Goal: Information Seeking & Learning: Learn about a topic

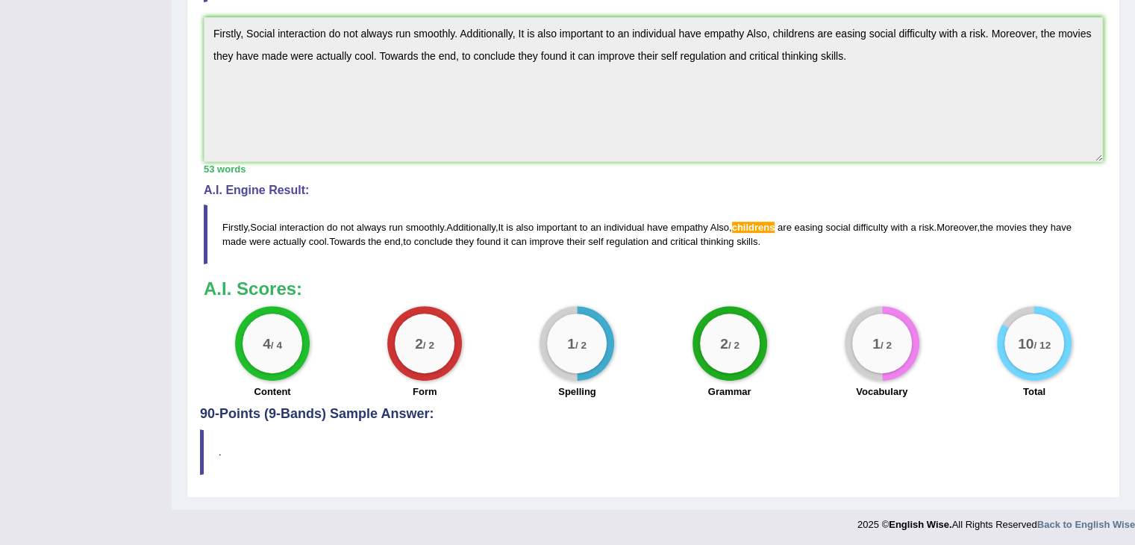
click at [328, 413] on h4 "90-Points (9-Bands) Sample Answer:" at bounding box center [653, 89] width 907 height 665
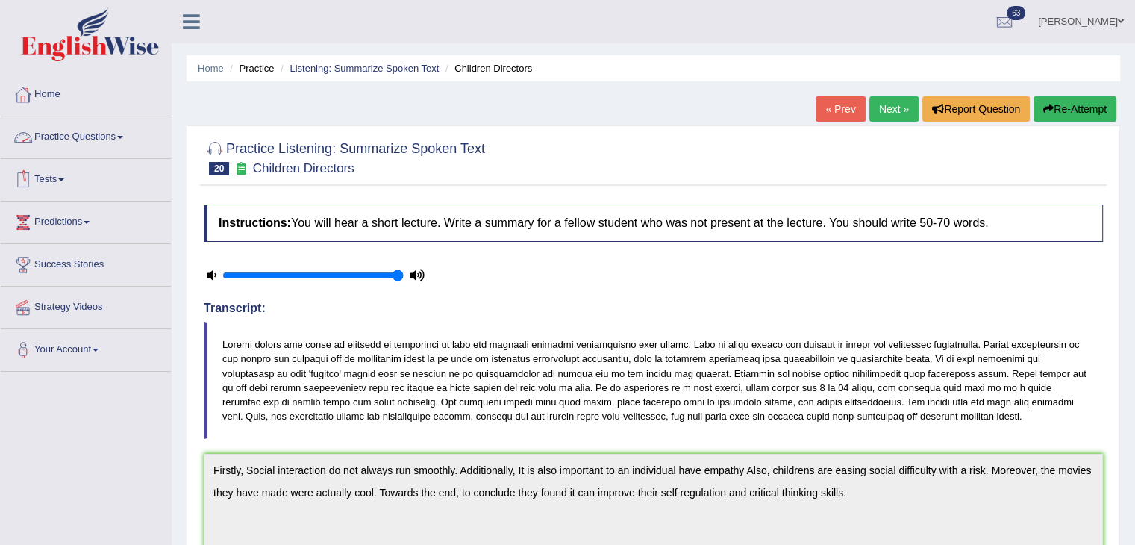
click at [44, 95] on link "Home" at bounding box center [86, 92] width 170 height 37
click at [44, 95] on link "Home" at bounding box center [84, 92] width 166 height 37
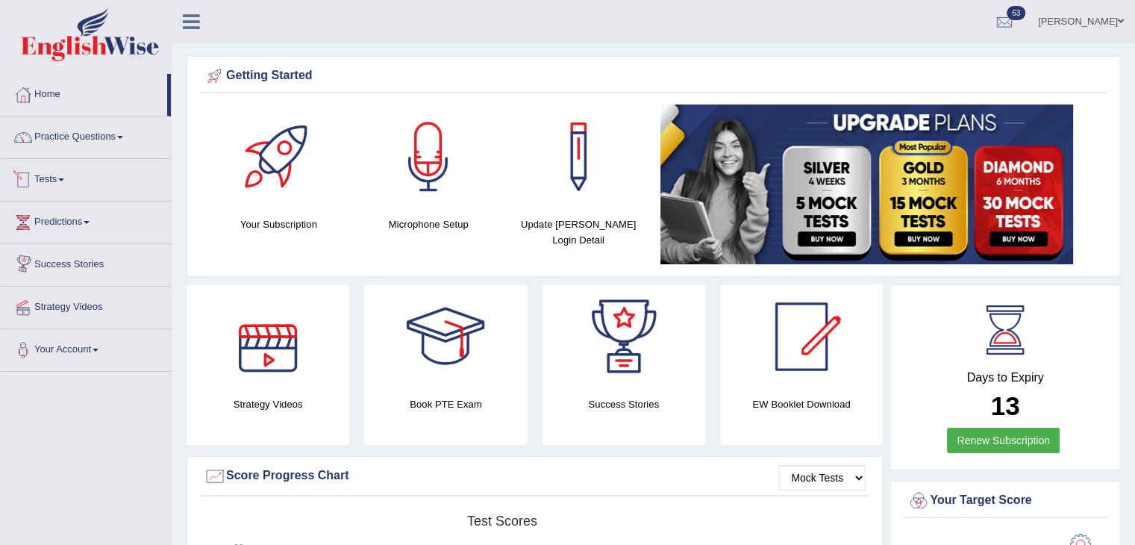
click at [45, 175] on link "Tests" at bounding box center [86, 177] width 170 height 37
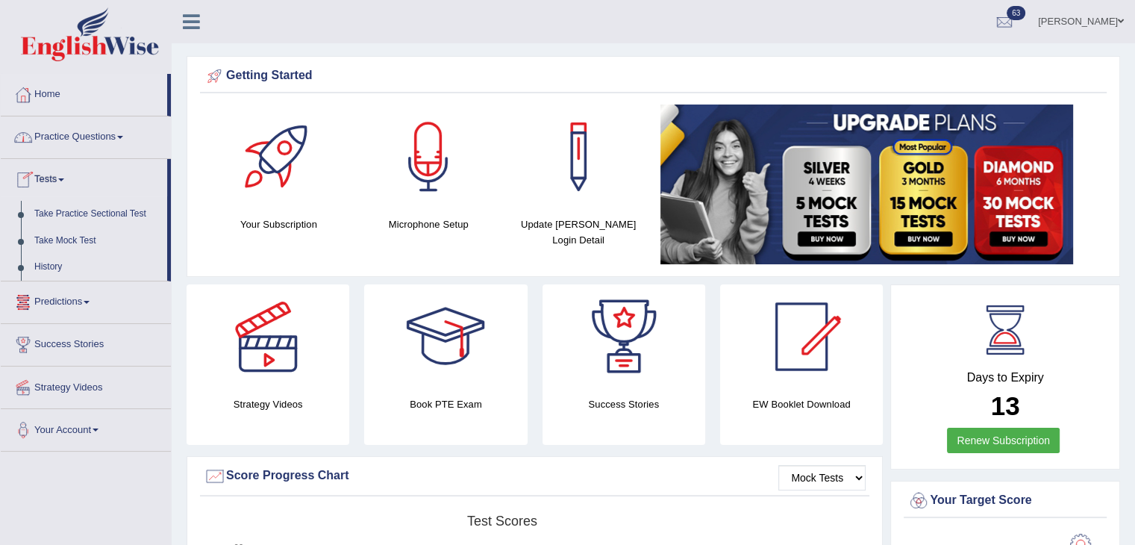
click at [107, 141] on link "Practice Questions" at bounding box center [86, 134] width 170 height 37
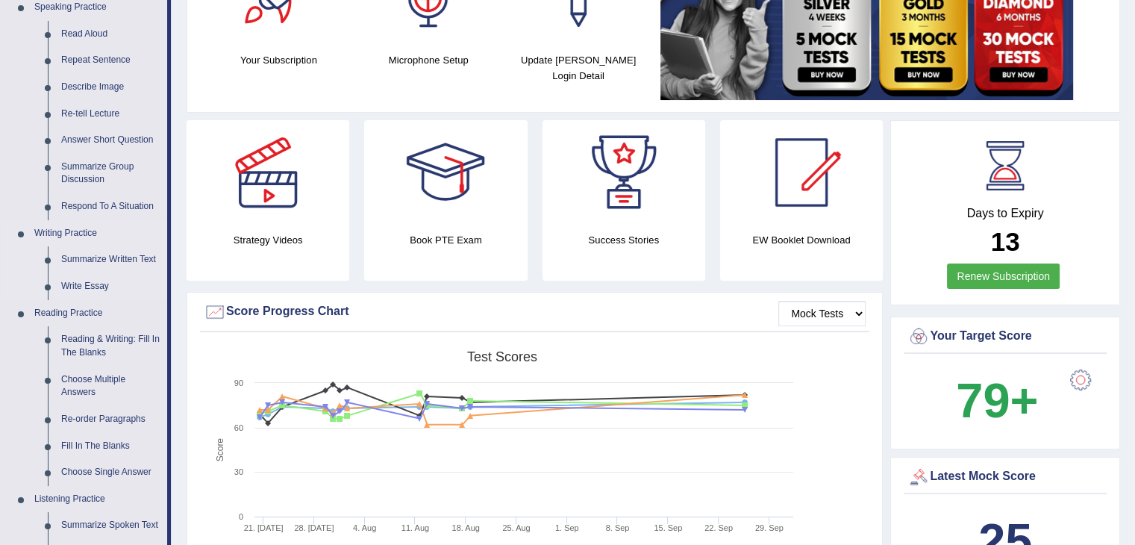
scroll to position [149, 0]
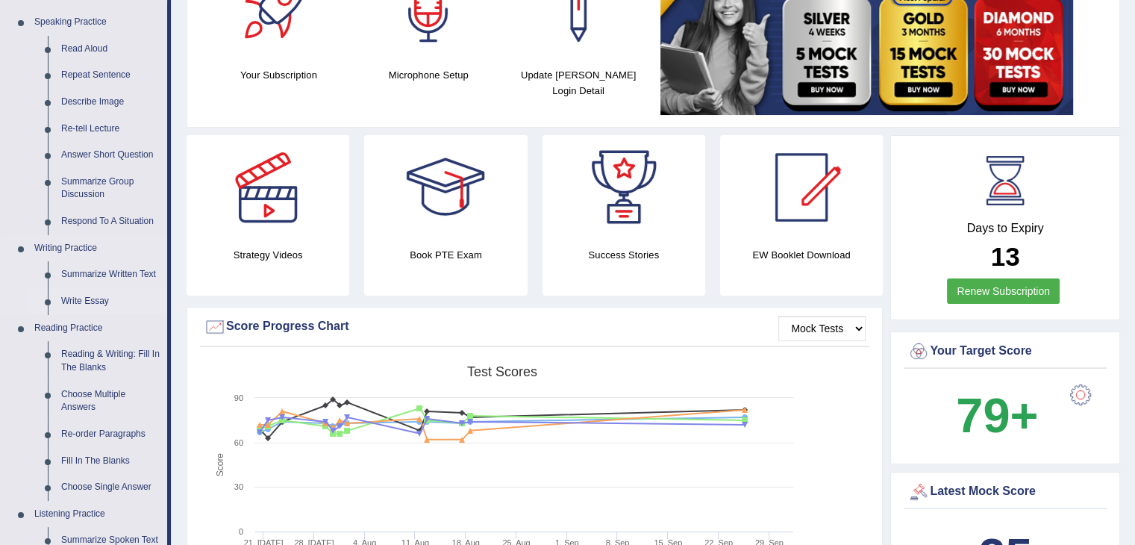
click at [93, 296] on link "Write Essay" at bounding box center [110, 301] width 113 height 27
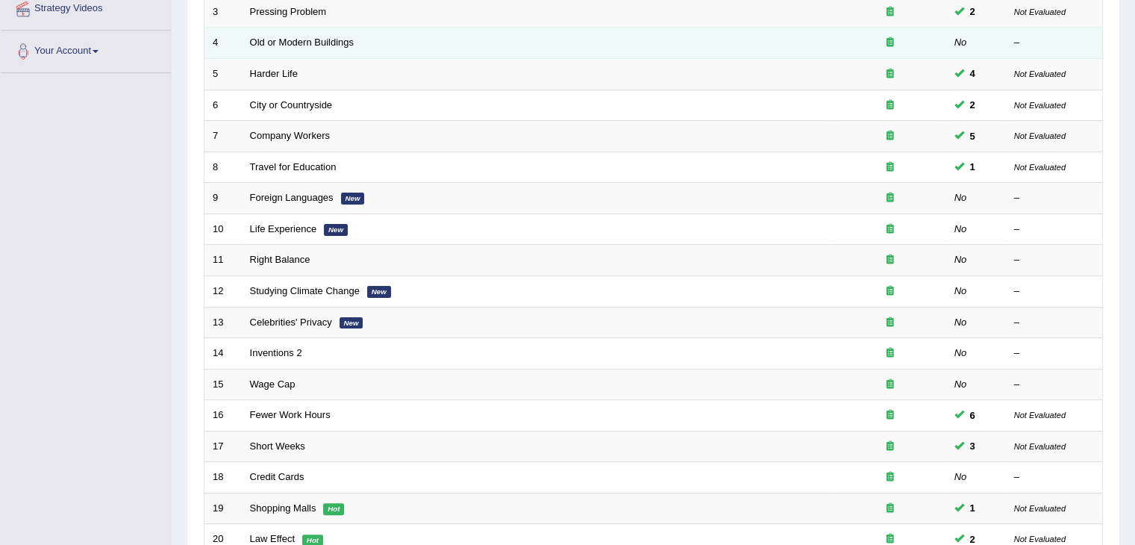
scroll to position [439, 0]
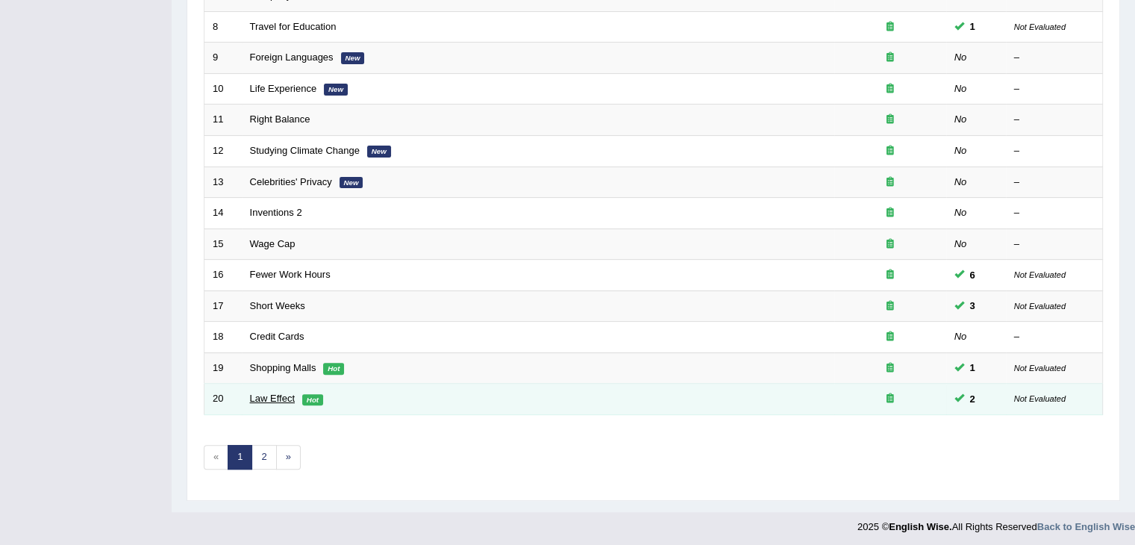
click at [273, 393] on link "Law Effect" at bounding box center [272, 398] width 45 height 11
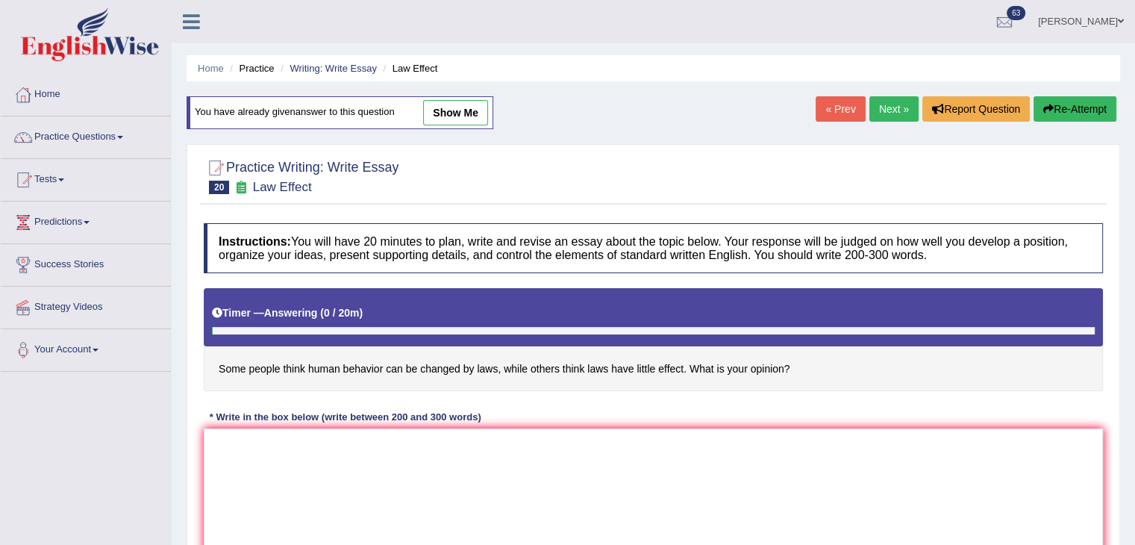
click at [452, 114] on link "show me" at bounding box center [455, 112] width 65 height 25
type textarea "The increasing influence of human behavior laws on our lives has ignited numero…"
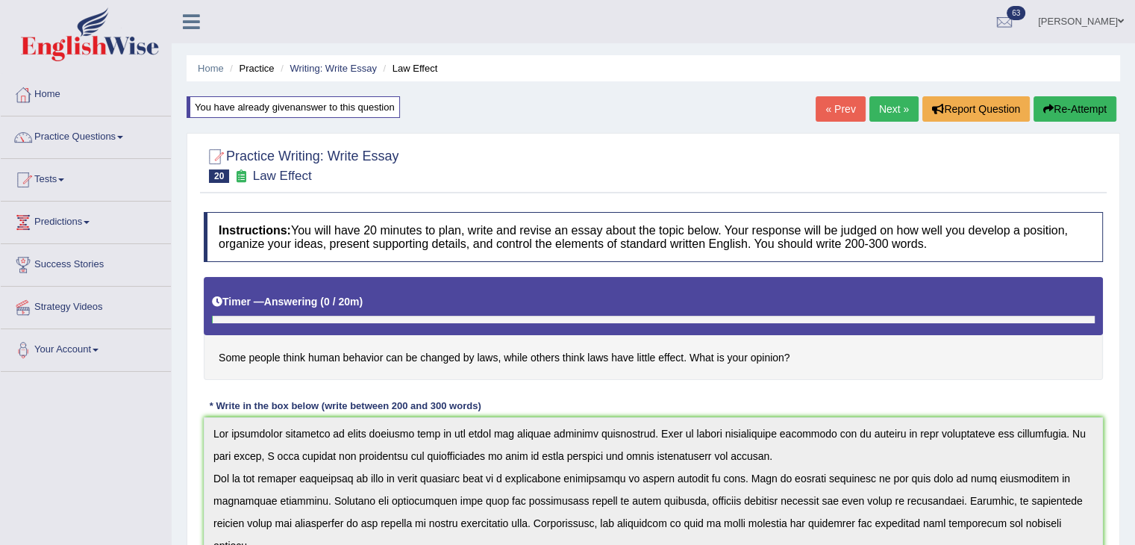
click at [1087, 110] on button "Re-Attempt" at bounding box center [1075, 108] width 83 height 25
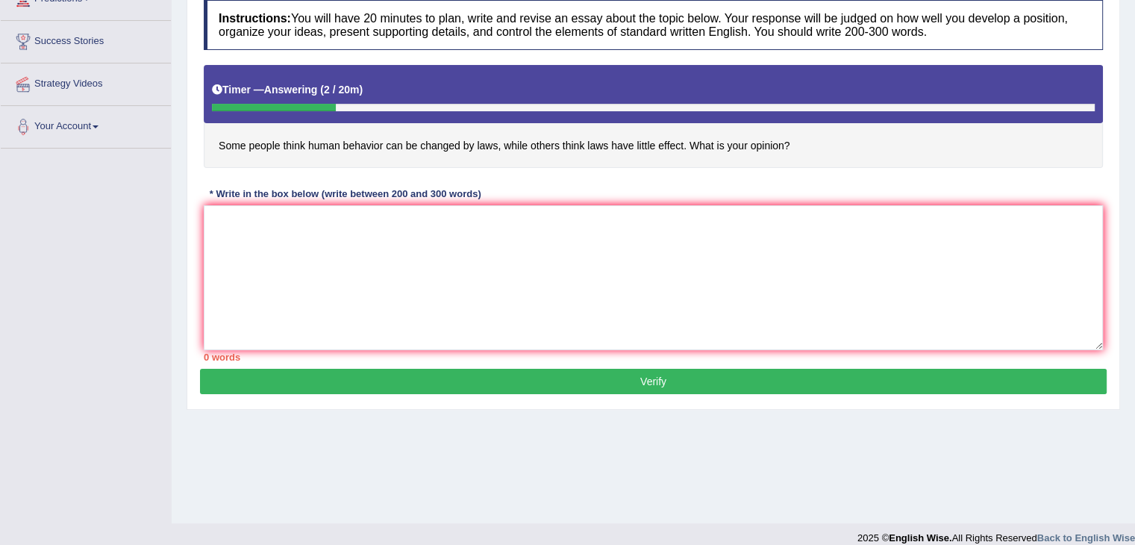
scroll to position [224, 0]
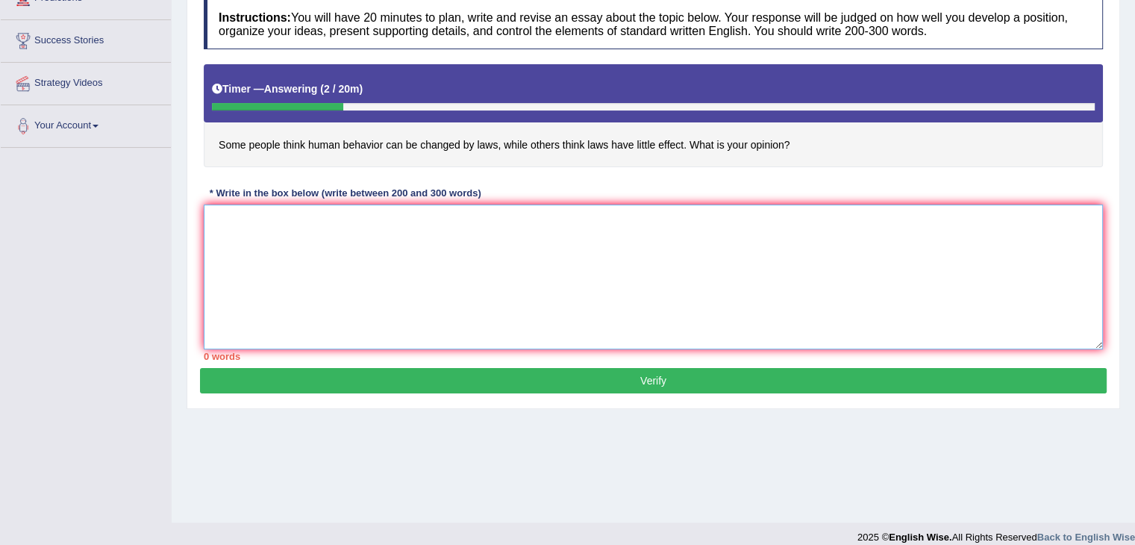
click at [391, 240] on textarea at bounding box center [653, 276] width 899 height 145
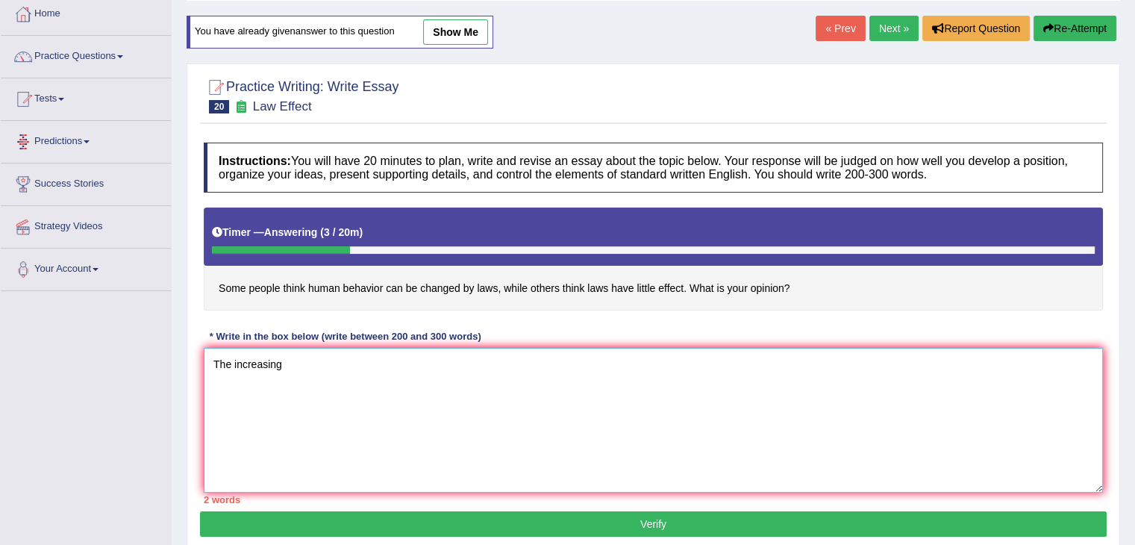
scroll to position [0, 0]
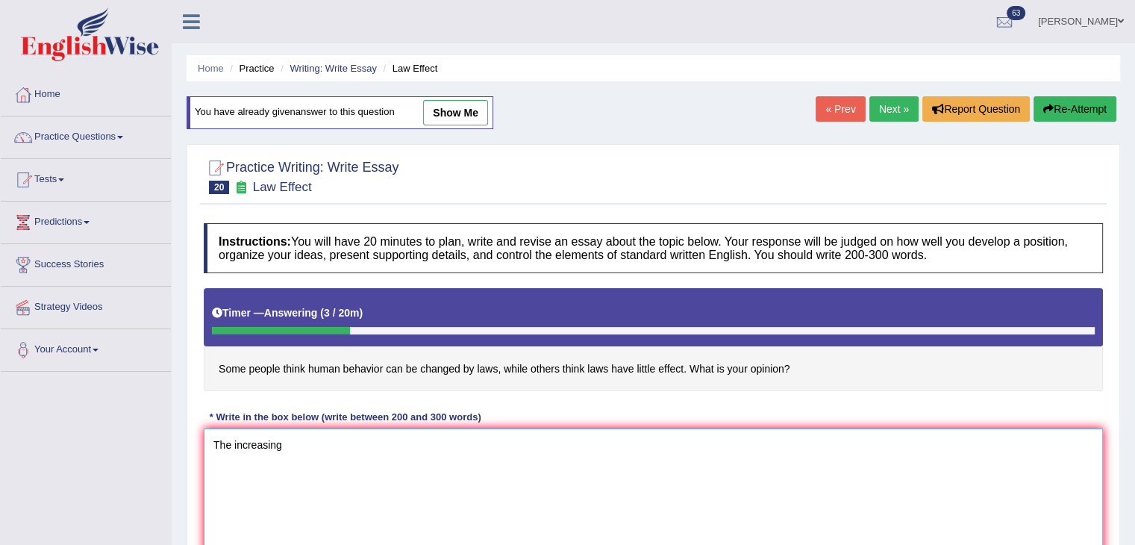
type textarea "The increasing"
click at [1082, 98] on button "Re-Attempt" at bounding box center [1075, 108] width 83 height 25
